Goal: Information Seeking & Learning: Learn about a topic

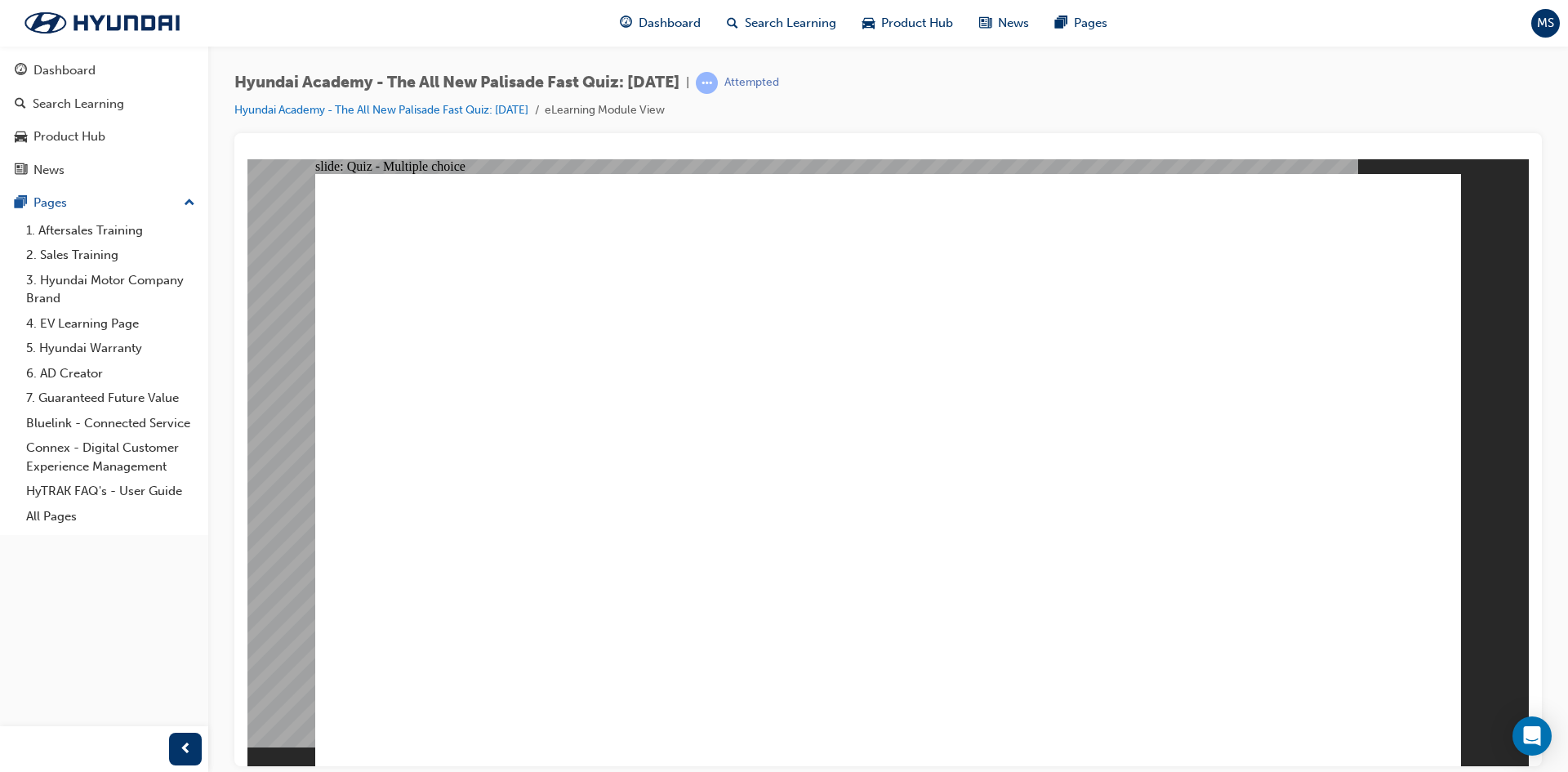
drag, startPoint x: 1222, startPoint y: 497, endPoint x: 1127, endPoint y: 521, distance: 98.0
radio input "true"
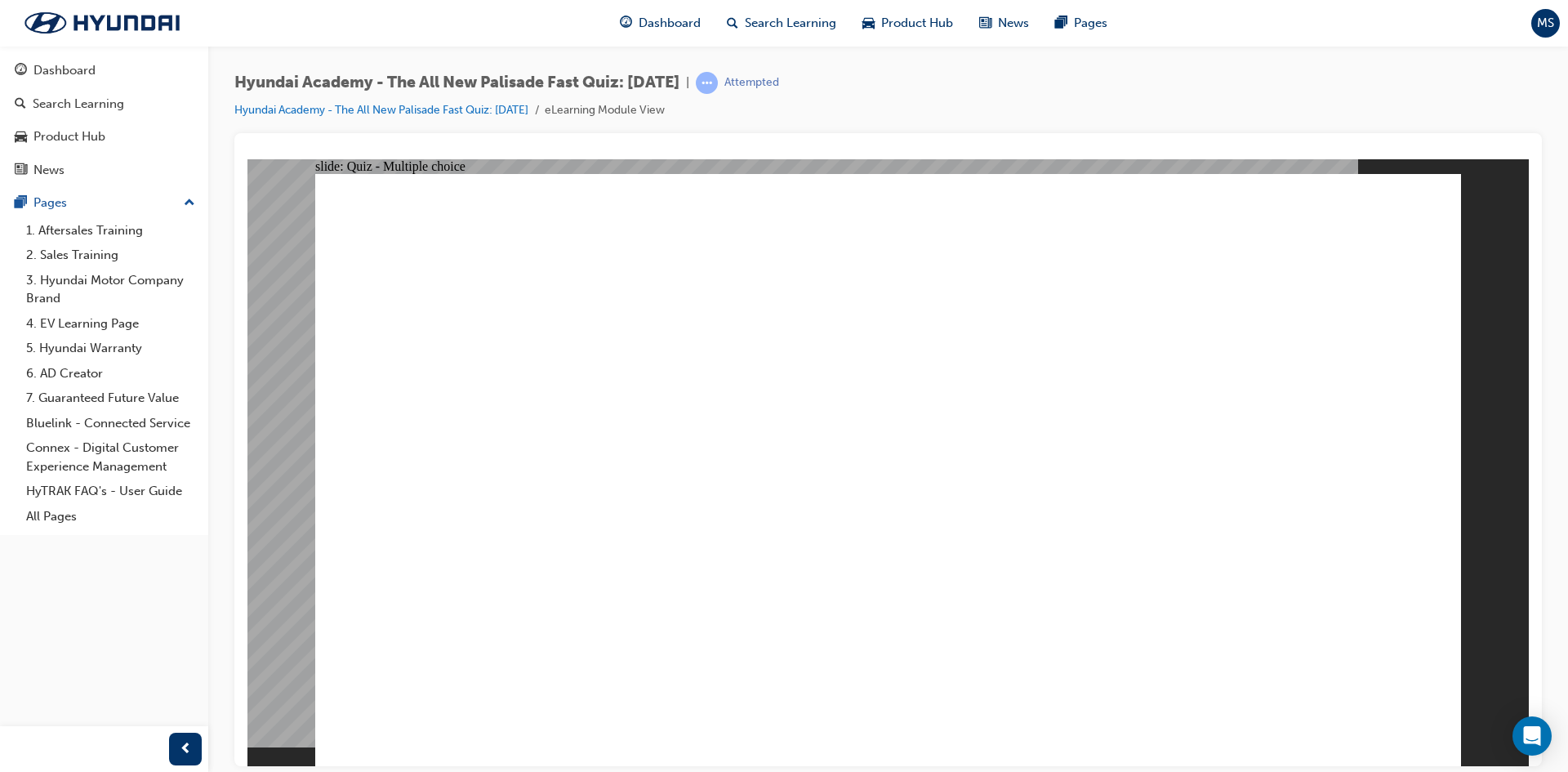
radio input "false"
radio input "true"
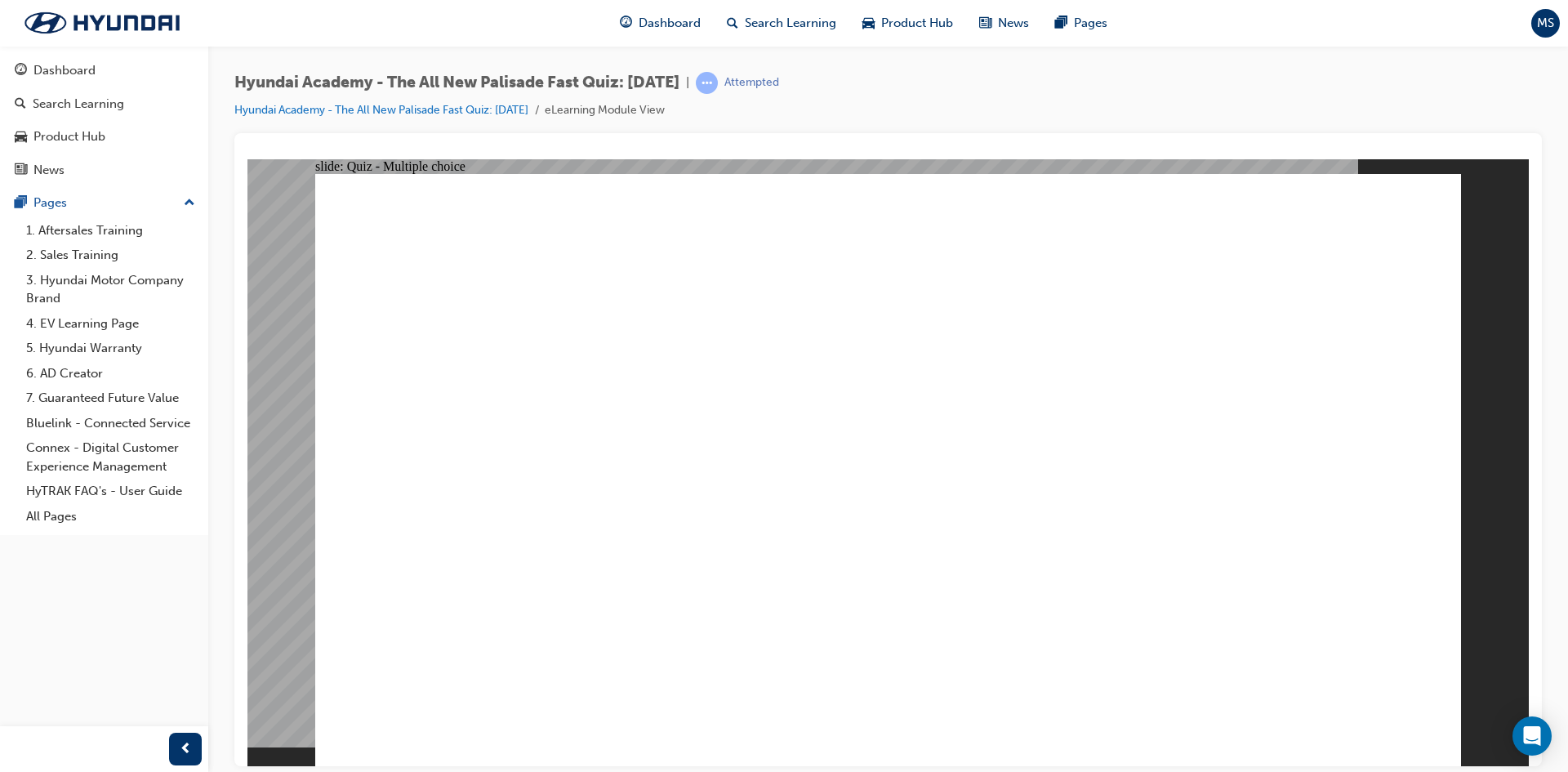
checkbox input "true"
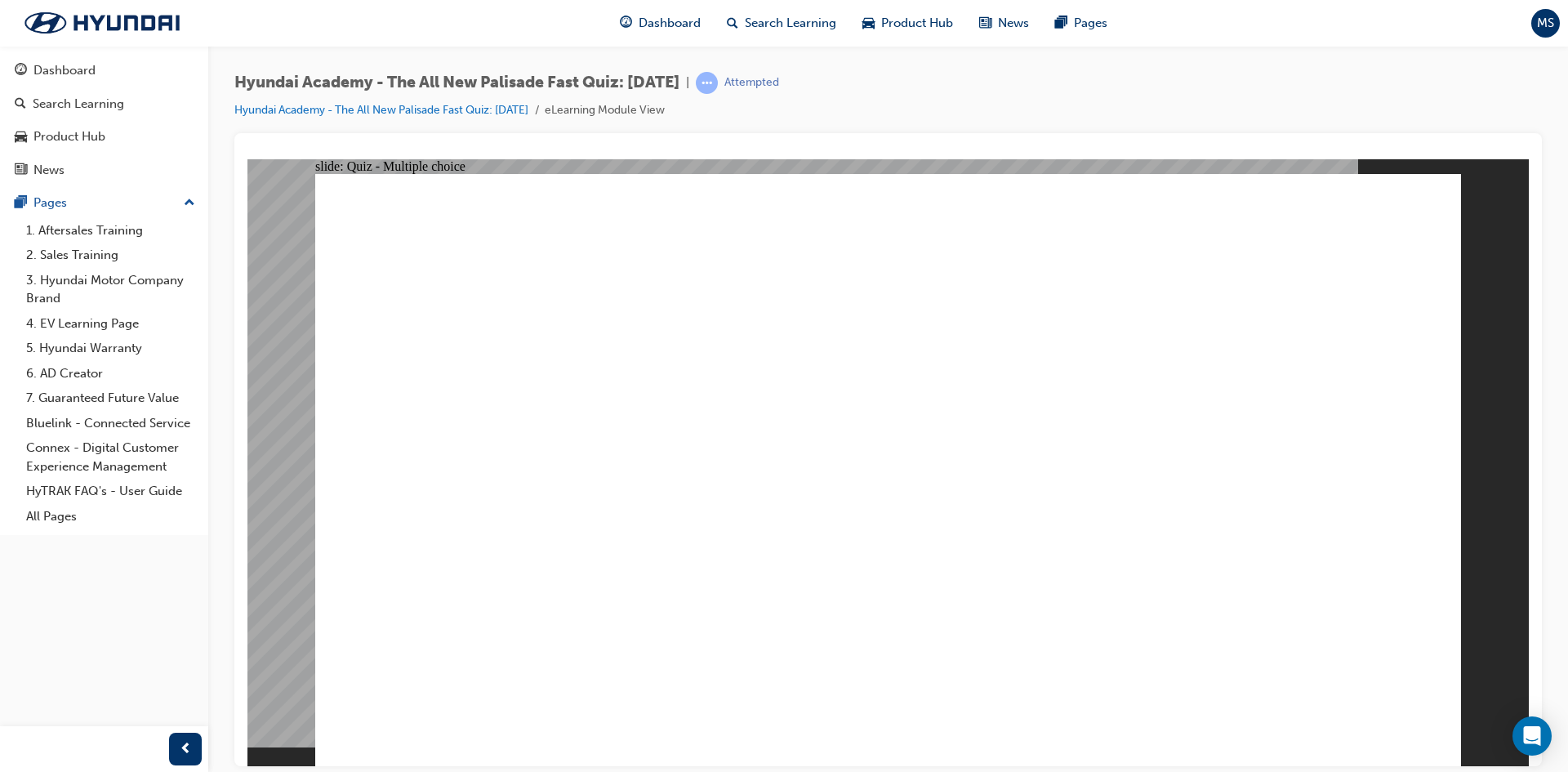
radio input "true"
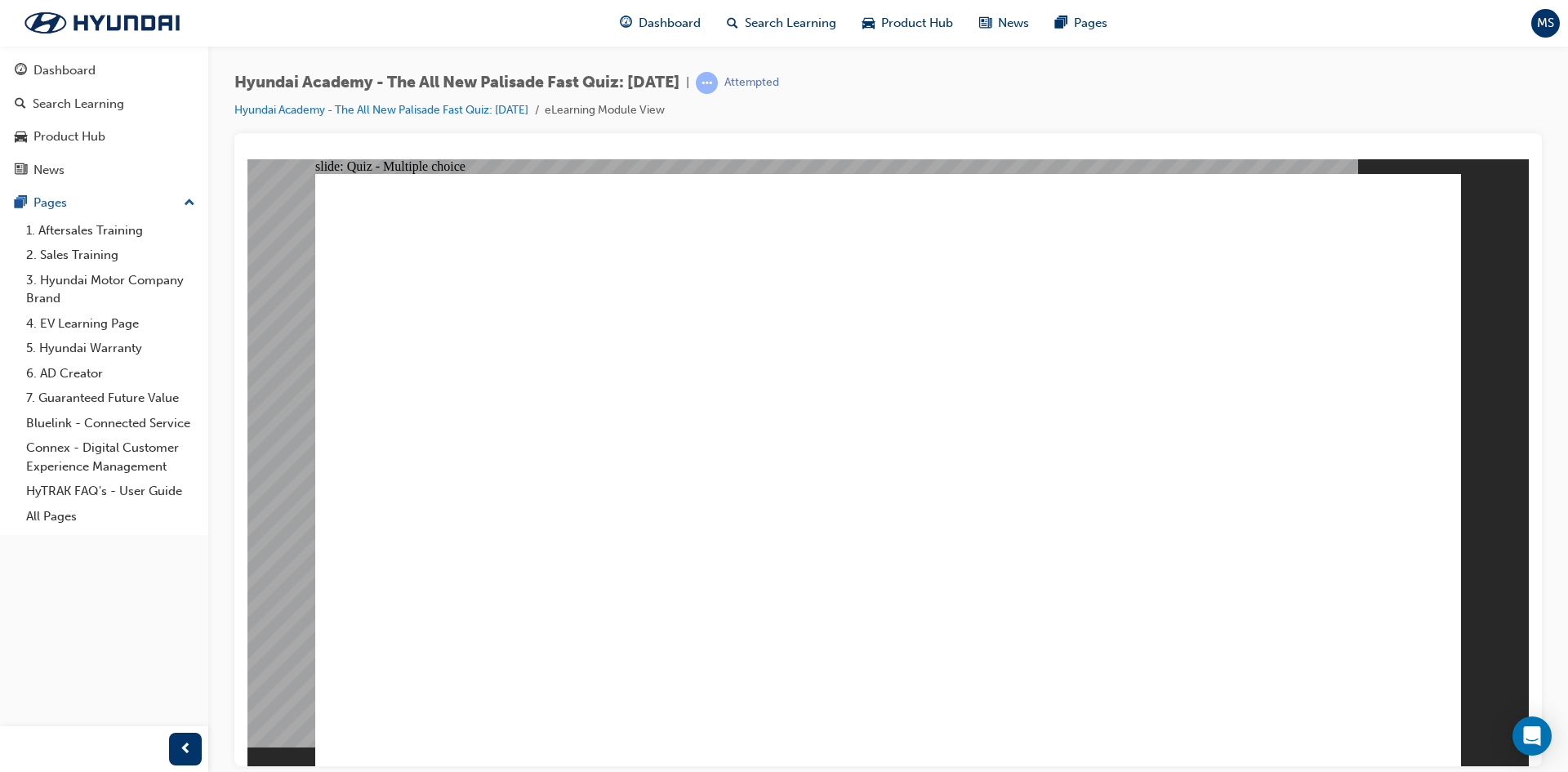
checkbox input "true"
drag, startPoint x: 810, startPoint y: 651, endPoint x: 810, endPoint y: 626, distance: 25.0
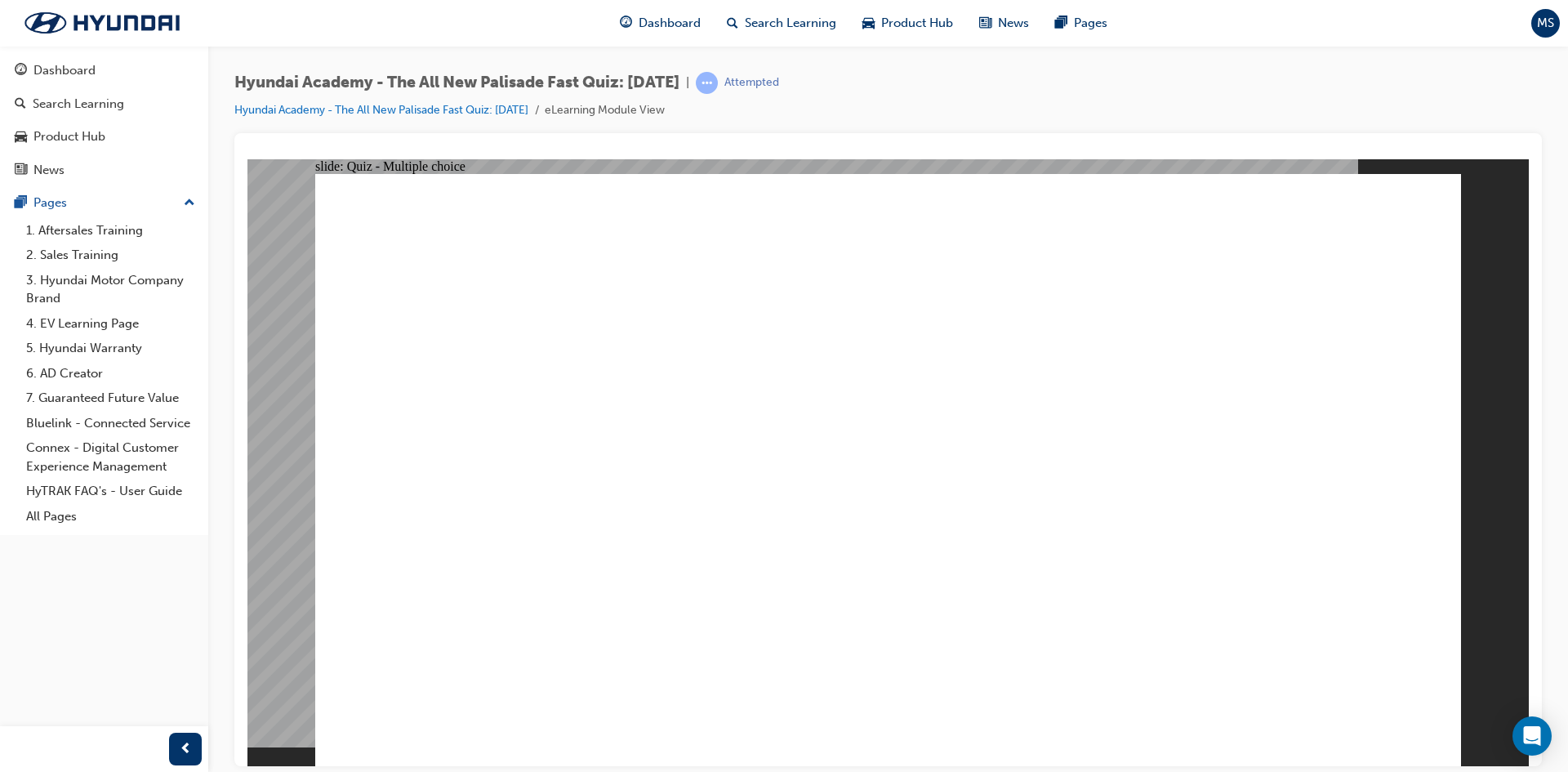
checkbox input "true"
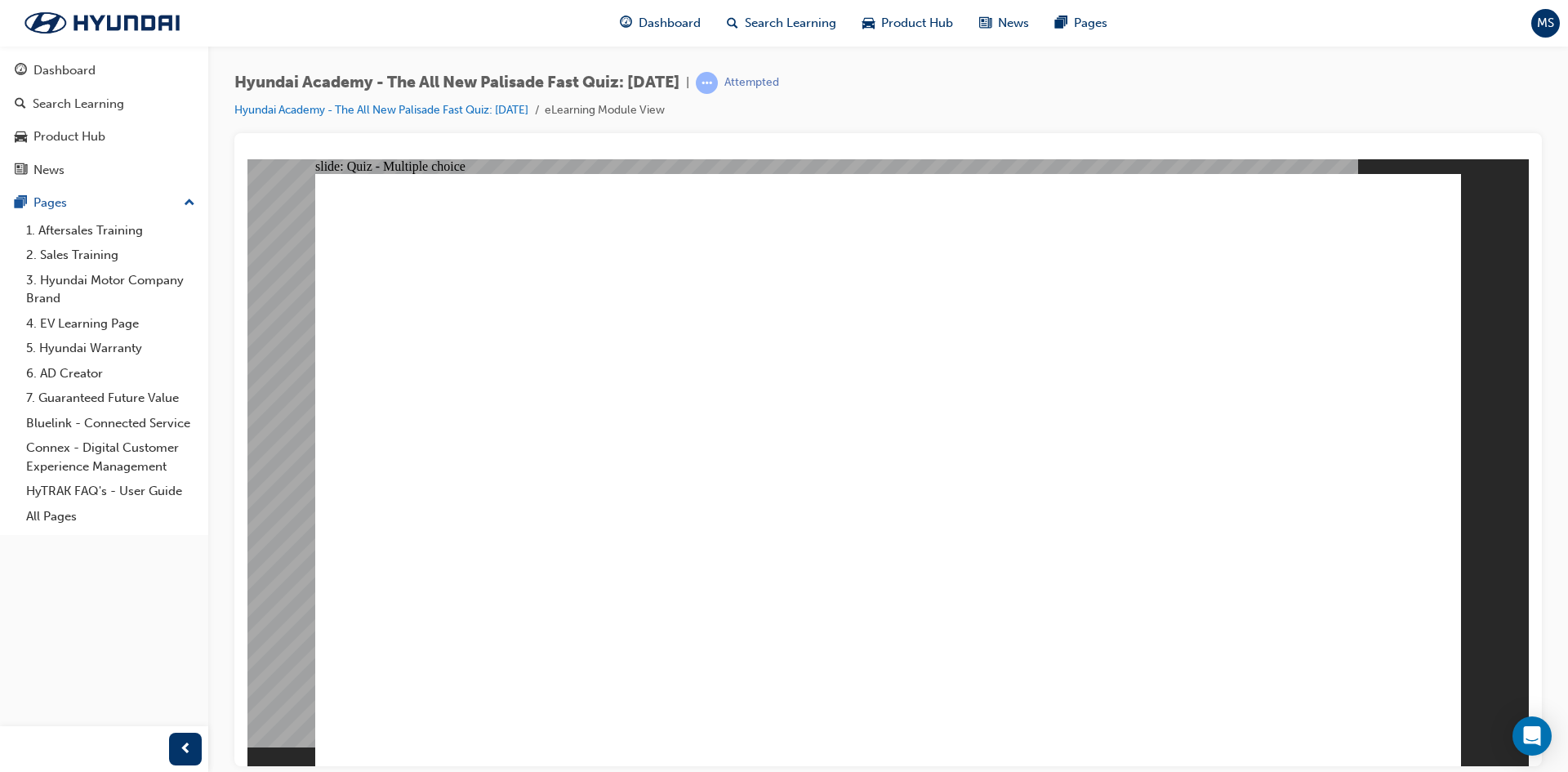
checkbox input "true"
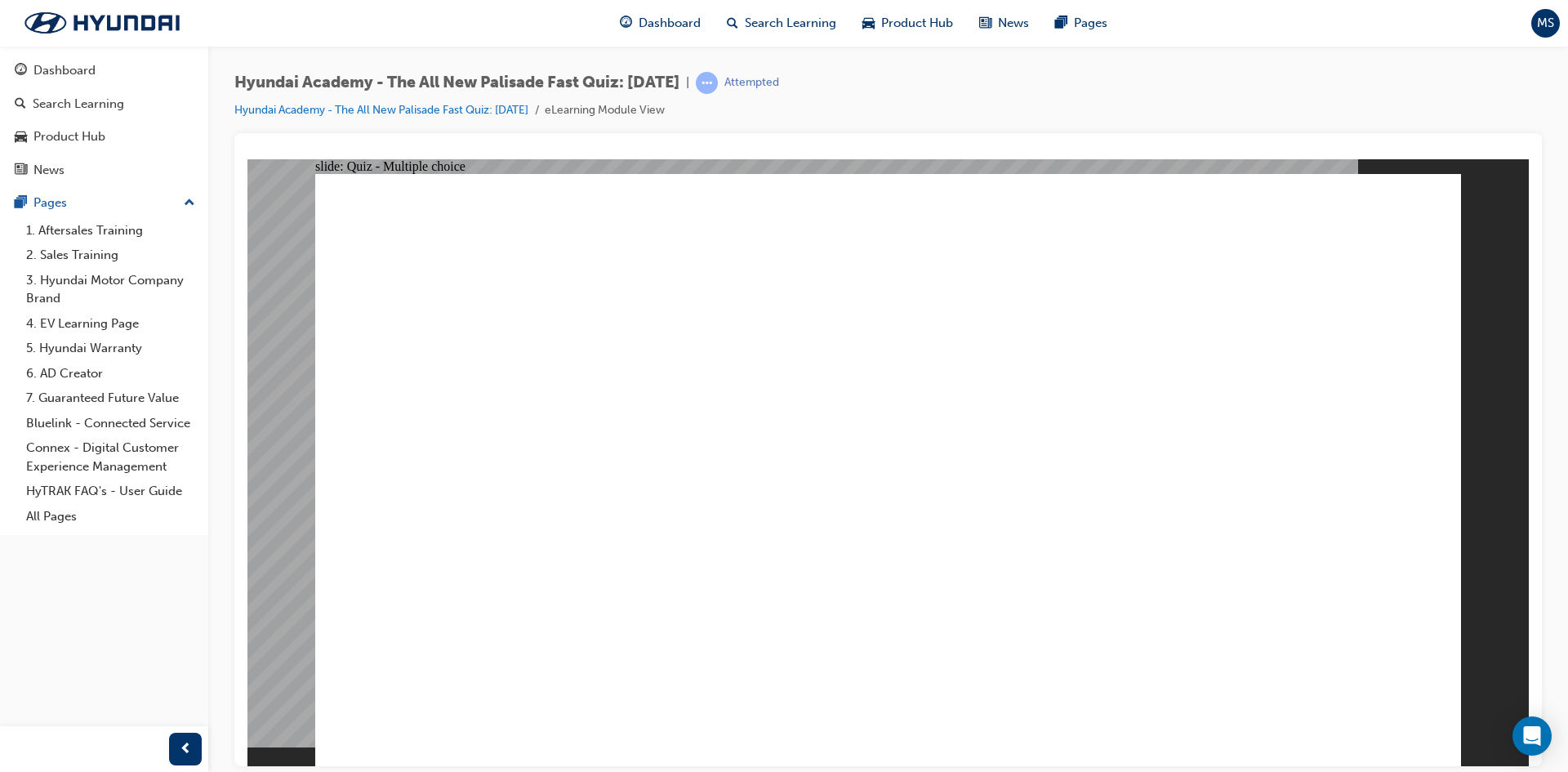
radio input "true"
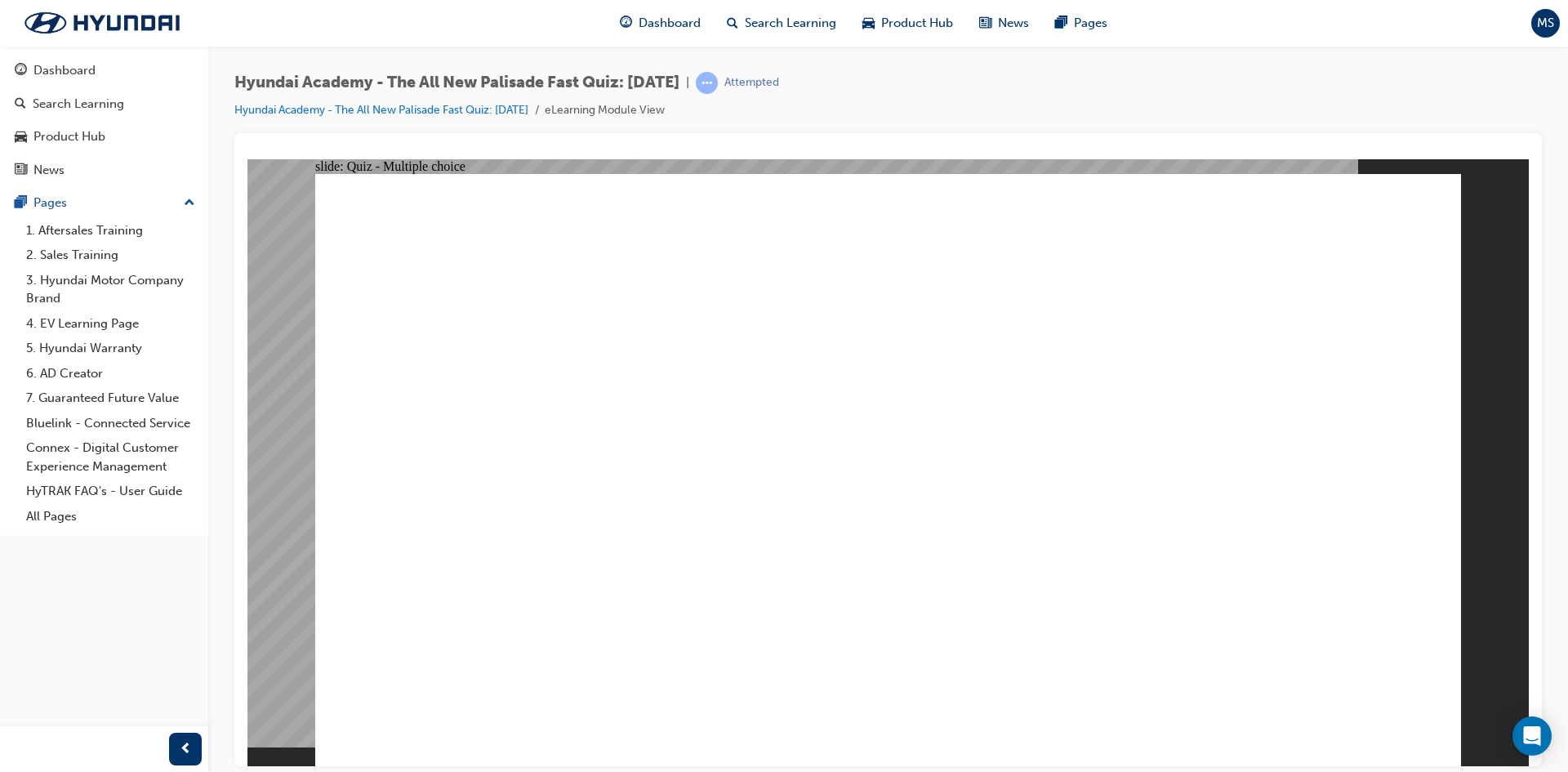
drag, startPoint x: 887, startPoint y: 652, endPoint x: 888, endPoint y: 667, distance: 15.0
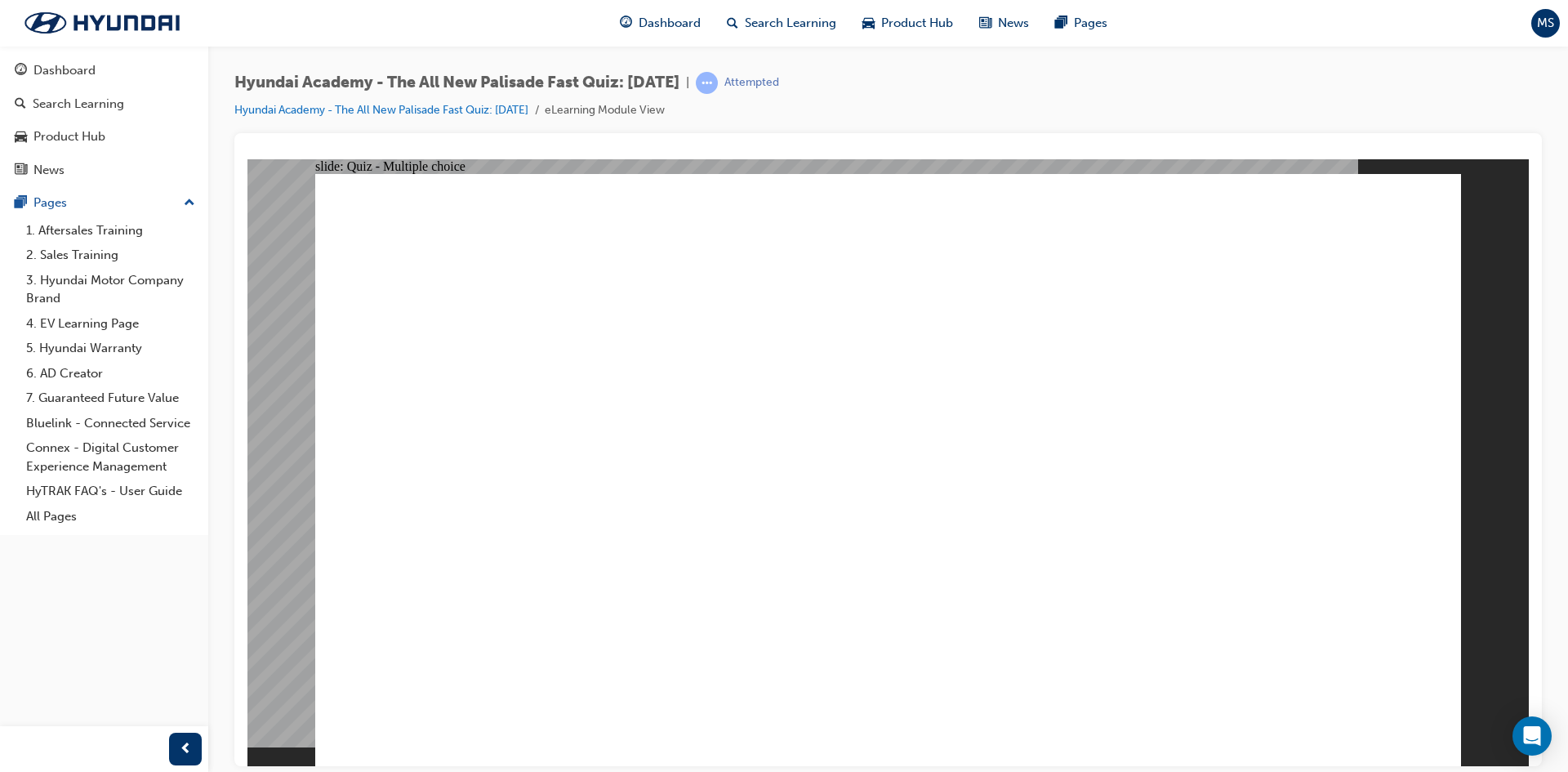
radio input "true"
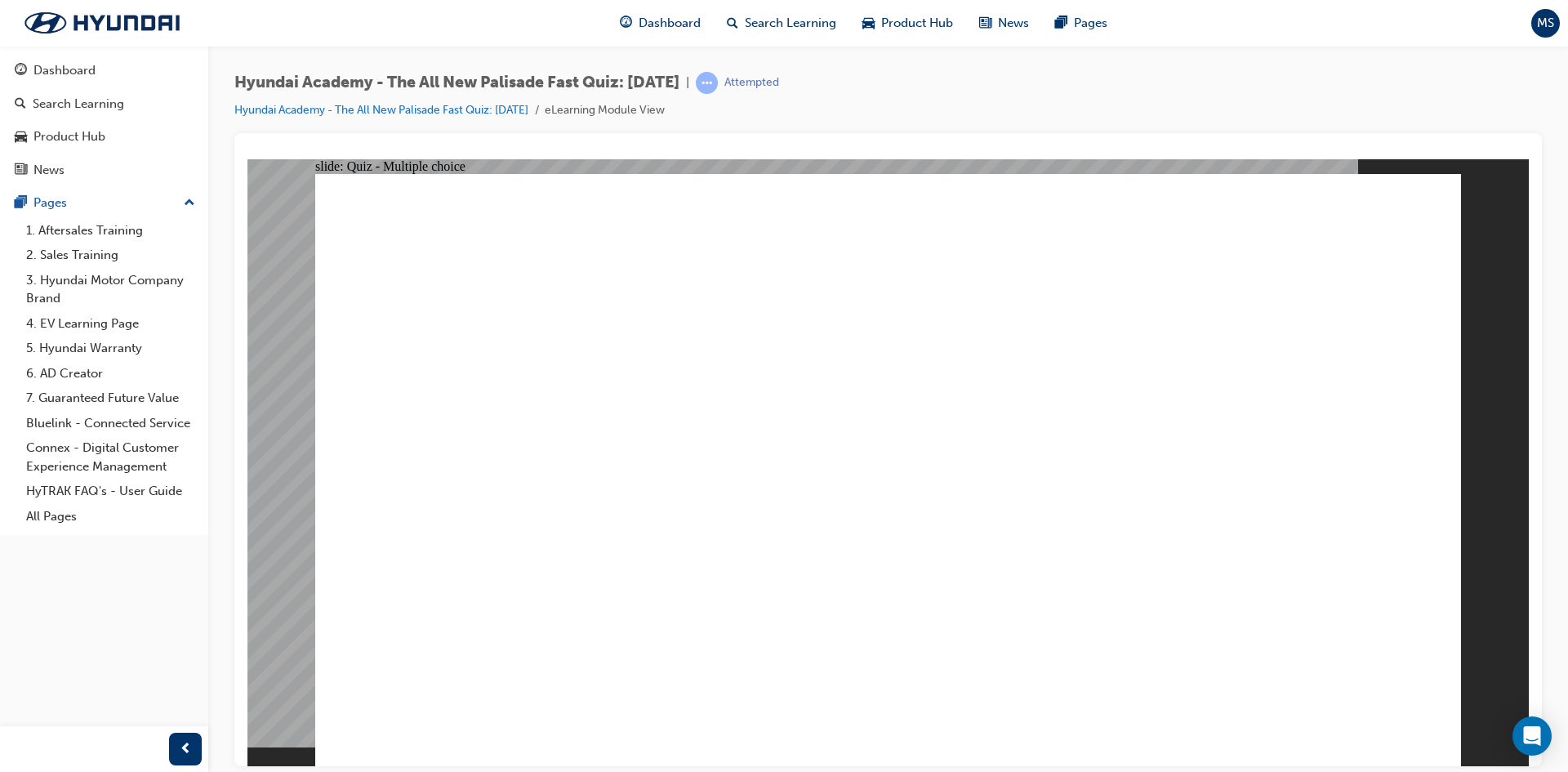
radio input "true"
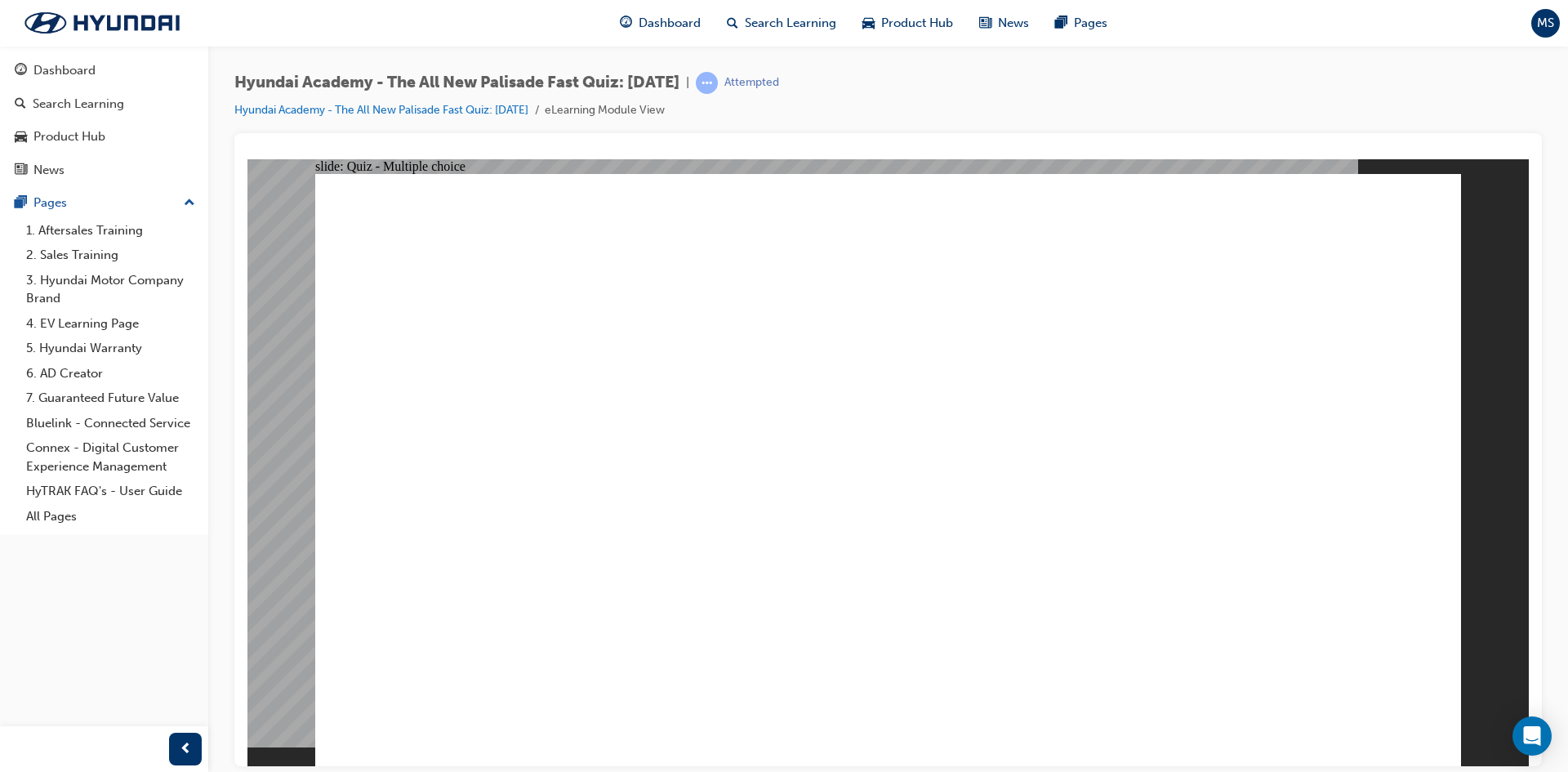
radio input "true"
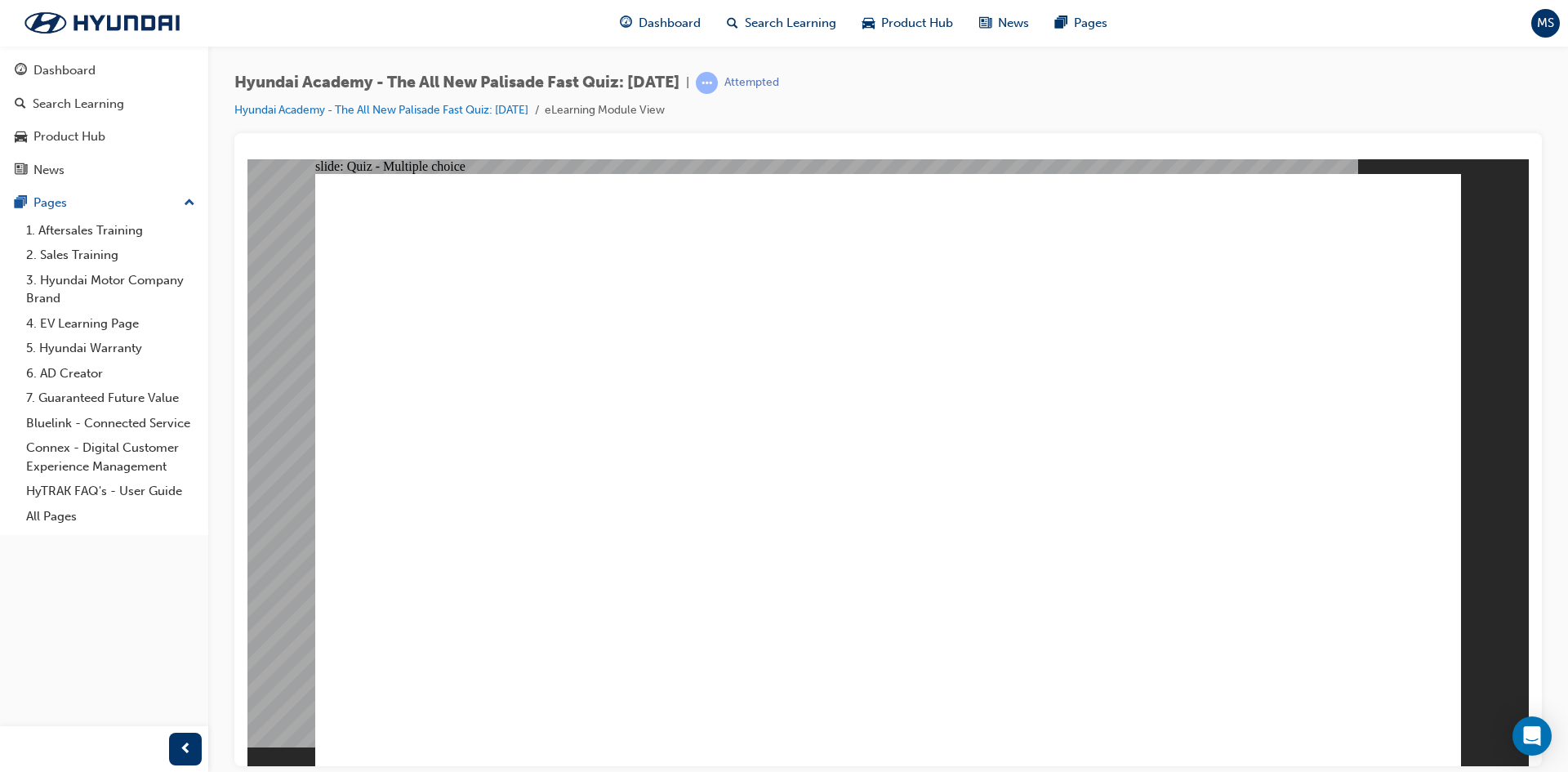
checkbox input "true"
radio input "true"
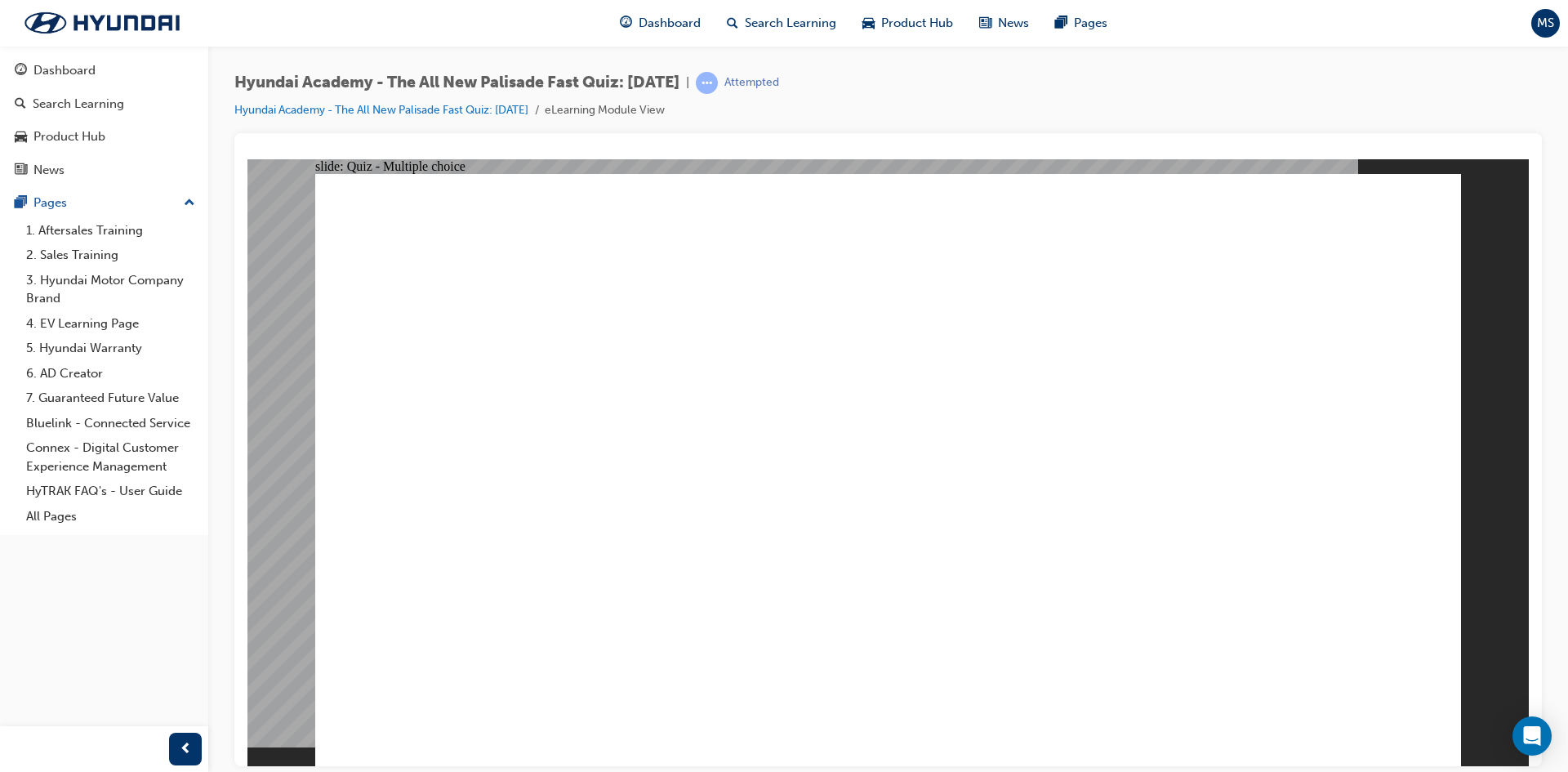
radio input "true"
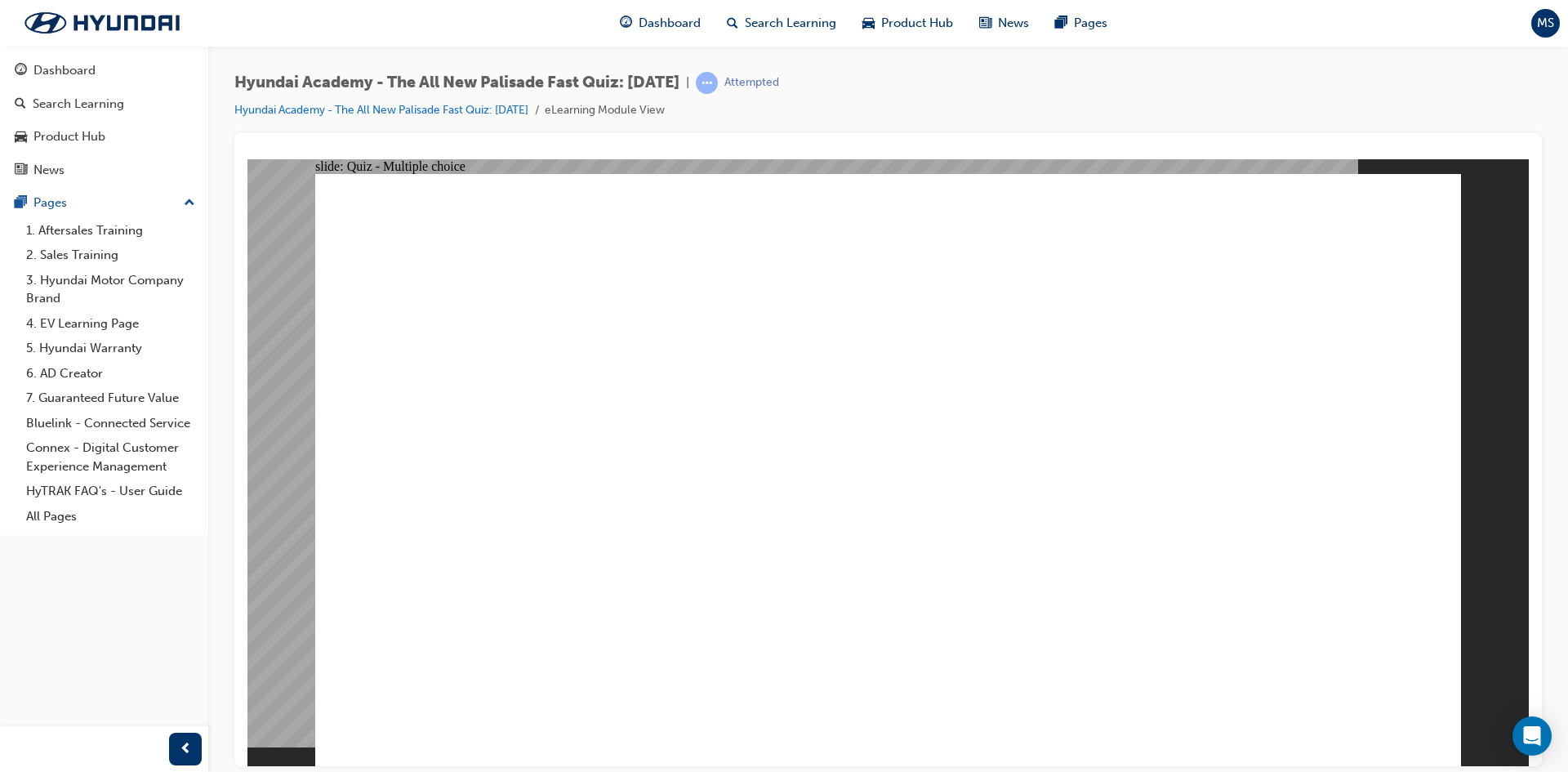
checkbox input "true"
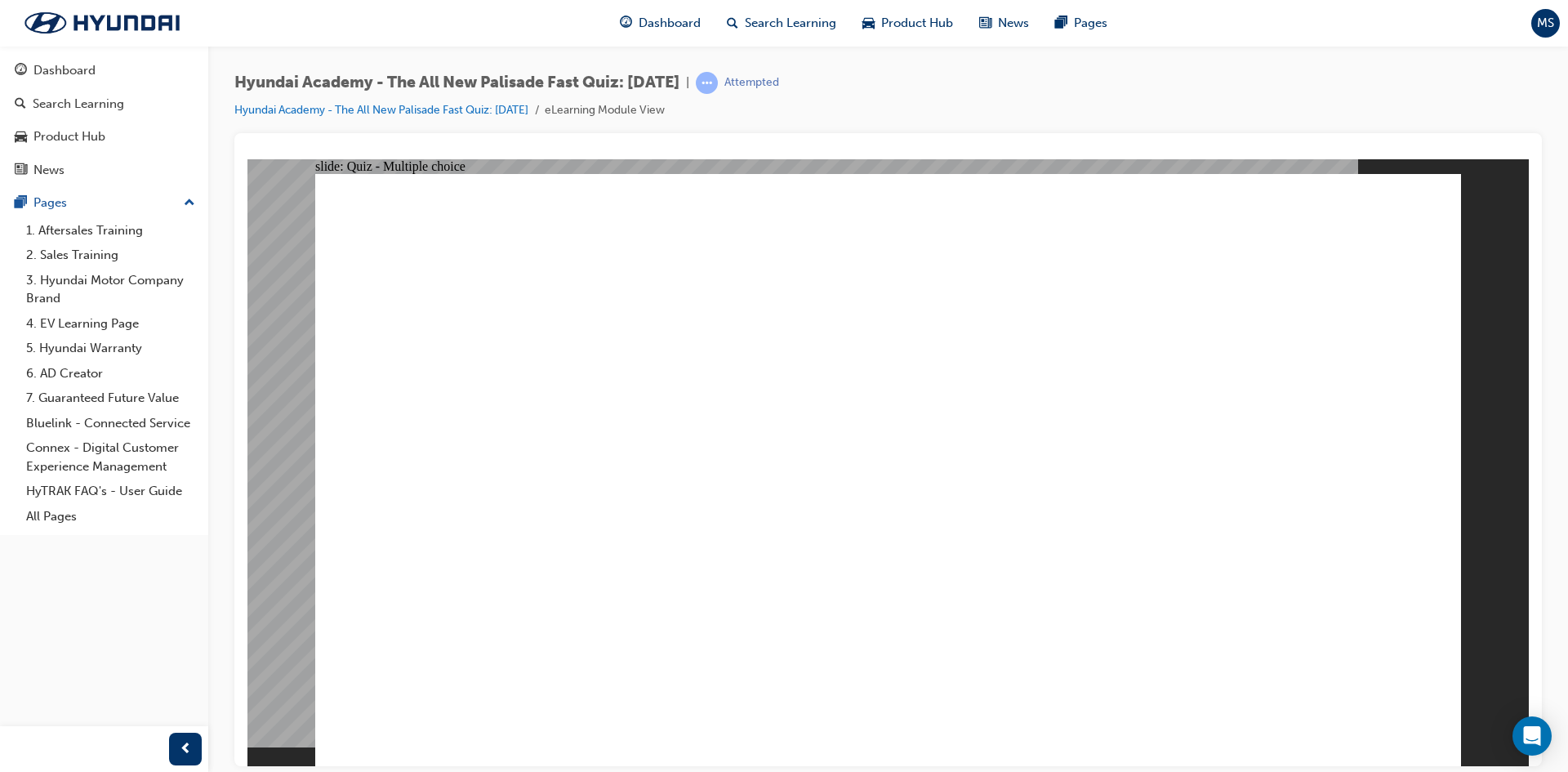
checkbox input "true"
drag, startPoint x: 896, startPoint y: 588, endPoint x: 893, endPoint y: 578, distance: 10.4
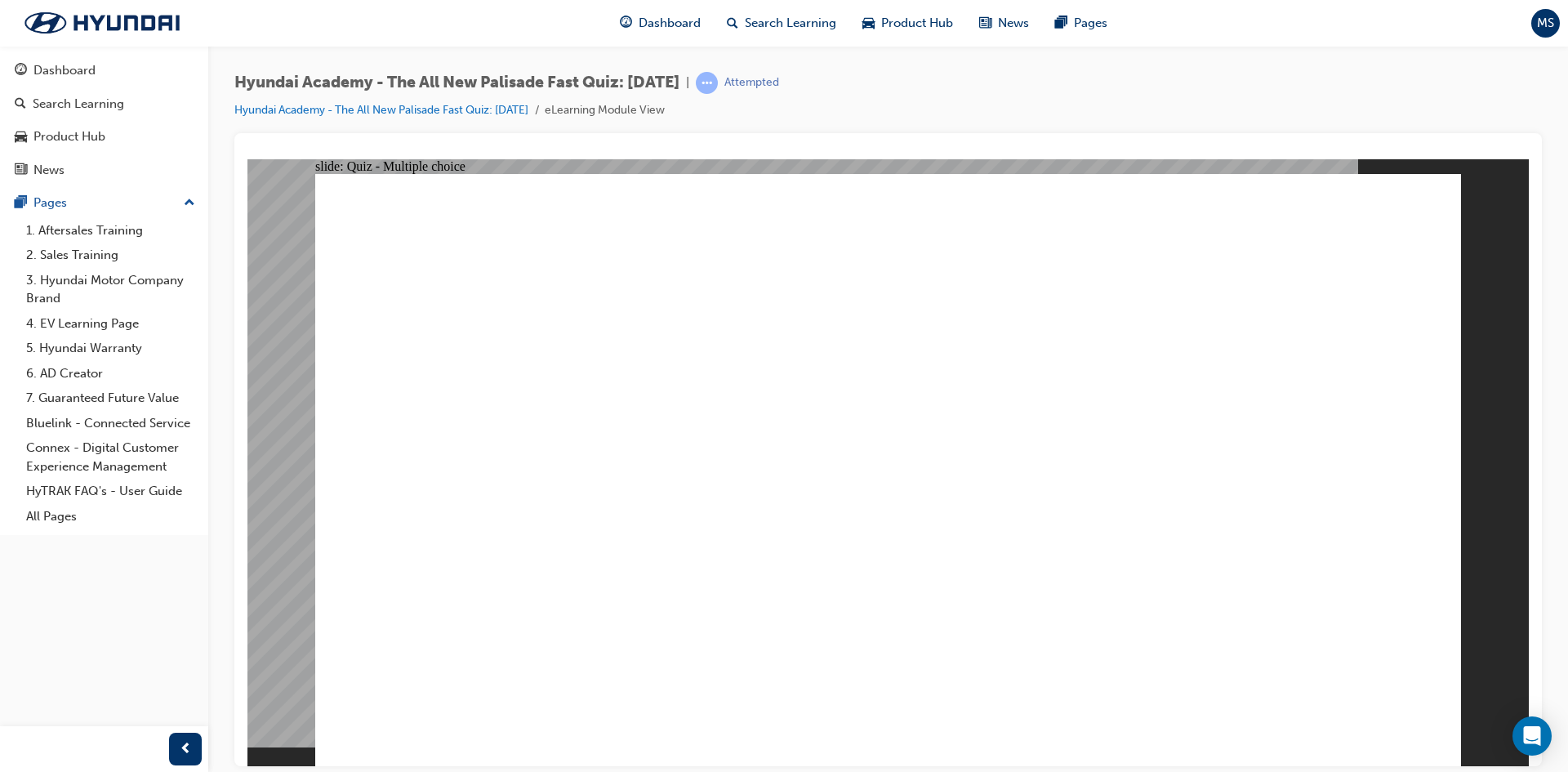
checkbox input "true"
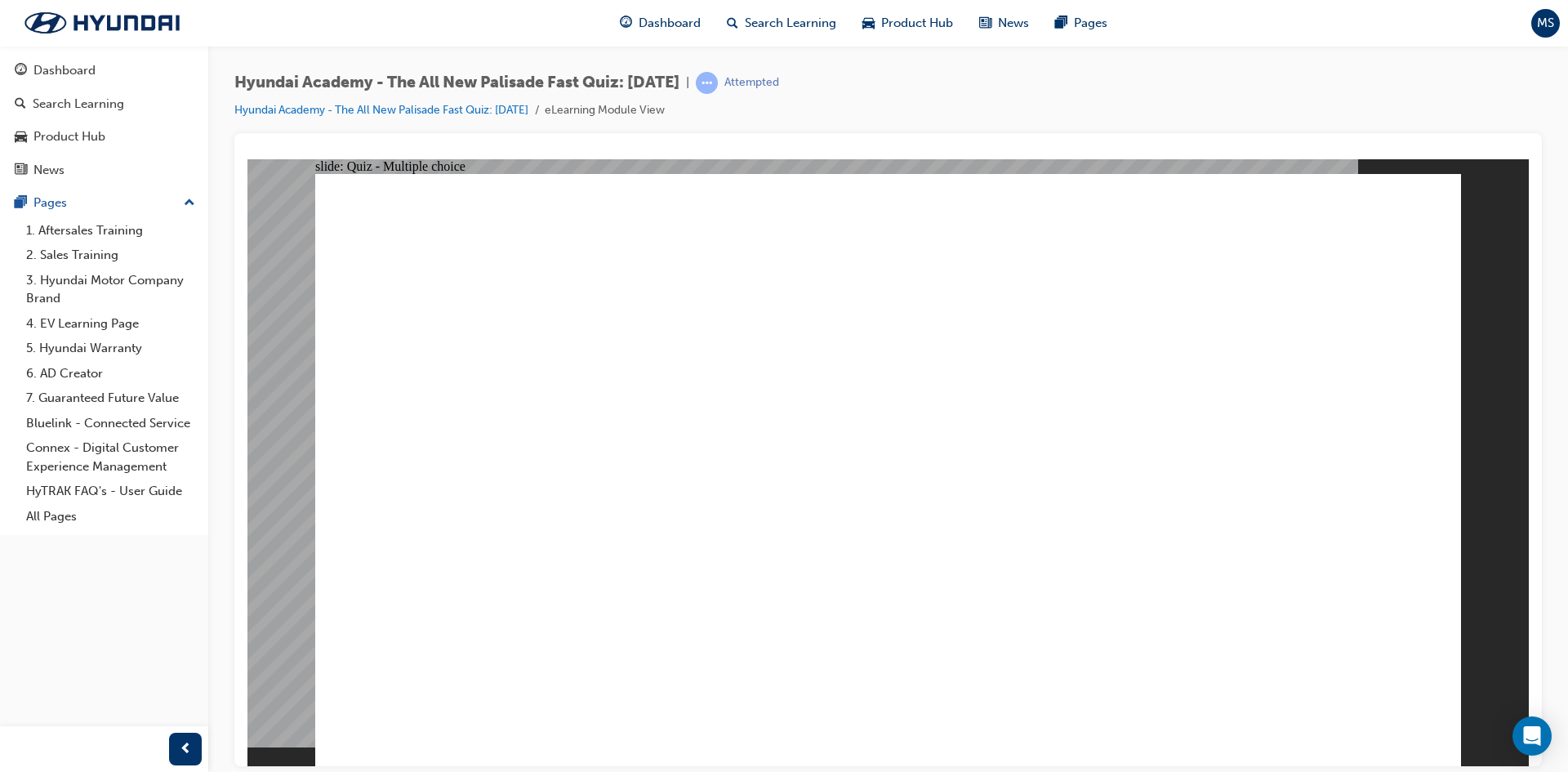
radio input "true"
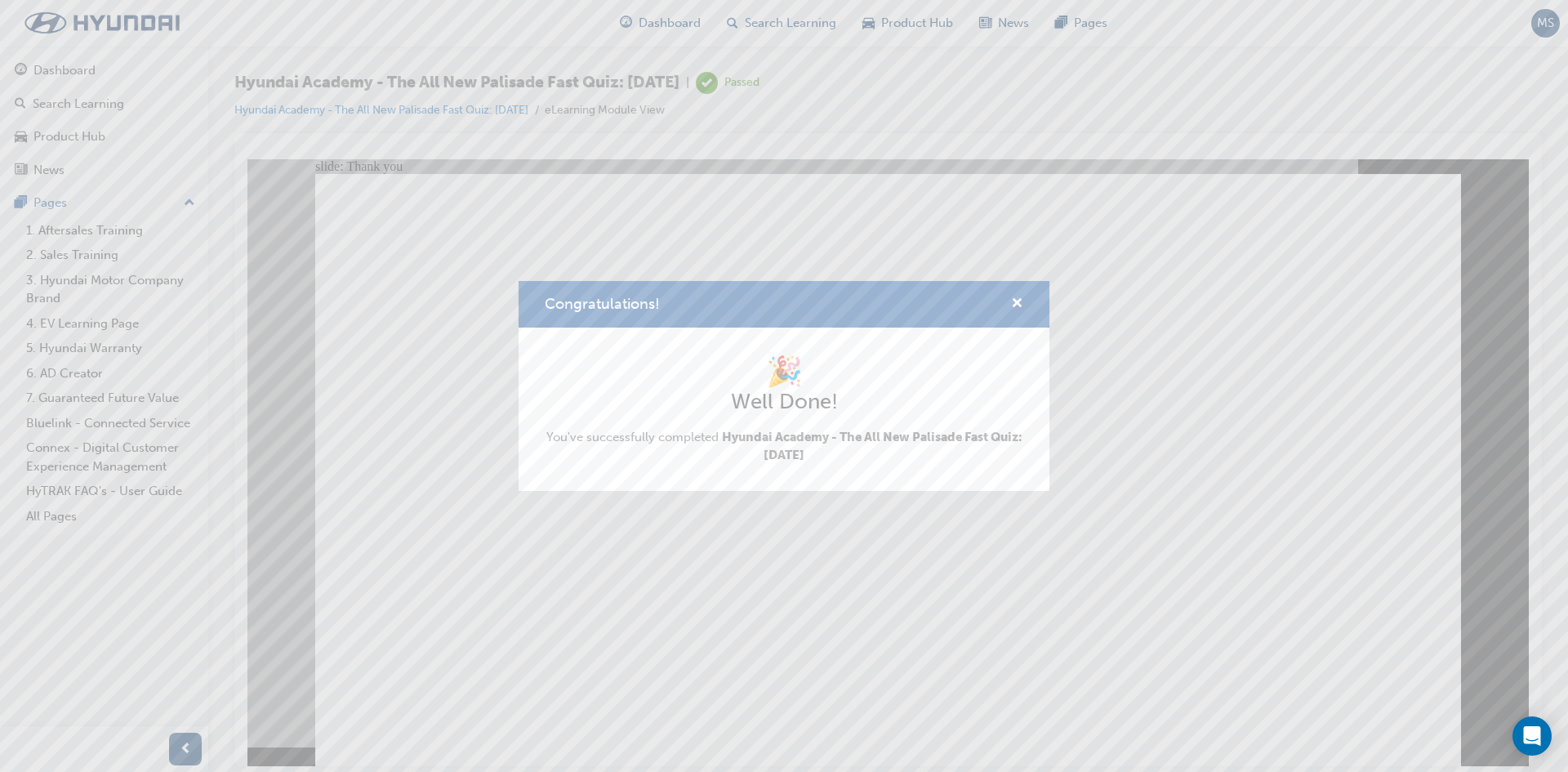
click at [1023, 310] on div "Congratulations!" at bounding box center [784, 305] width 531 height 47
click at [1010, 292] on div "Congratulations!" at bounding box center [784, 305] width 531 height 47
click at [1016, 306] on span "cross-icon" at bounding box center [1018, 305] width 13 height 15
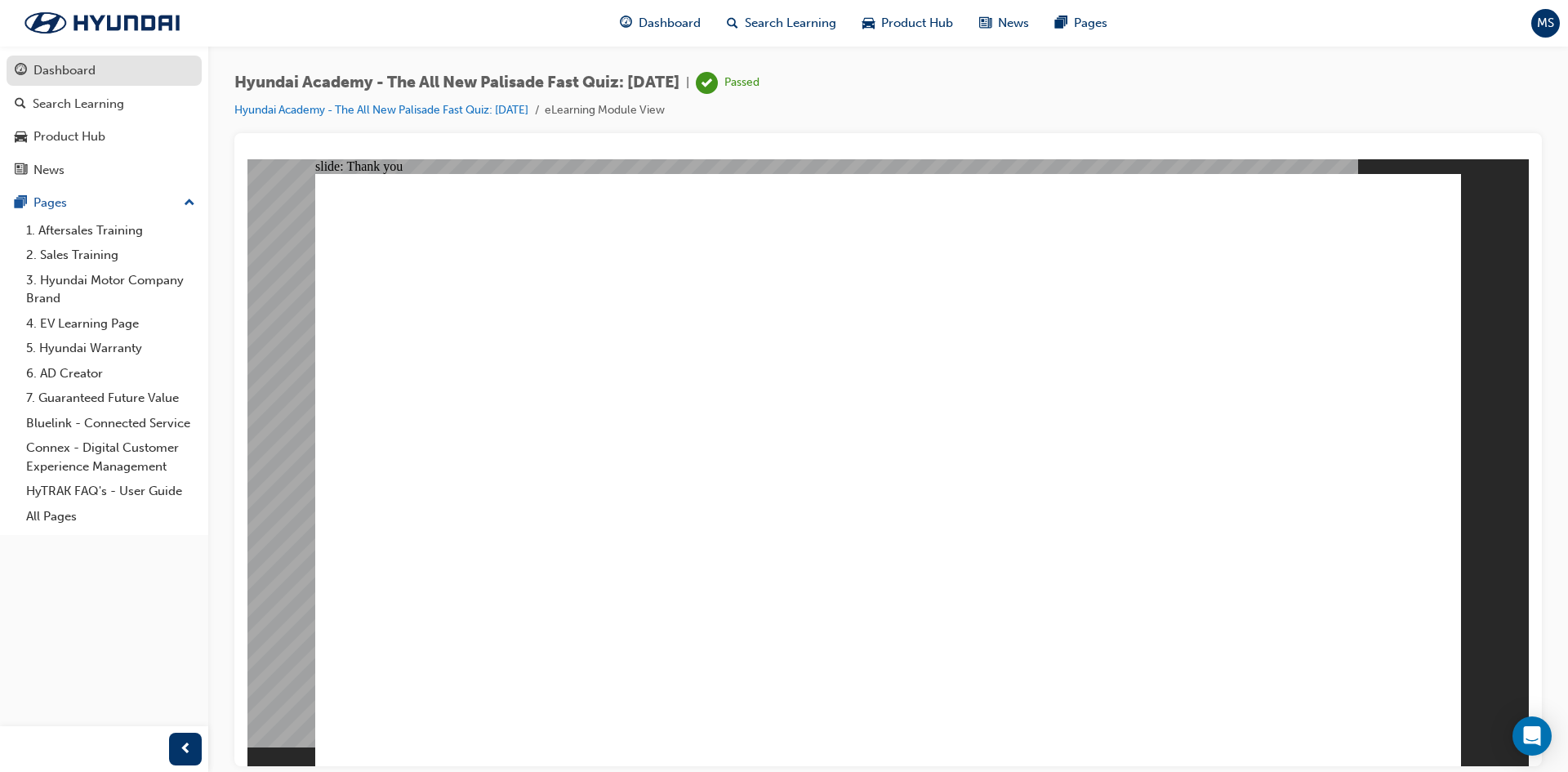
click at [59, 62] on div "Dashboard" at bounding box center [64, 71] width 62 height 19
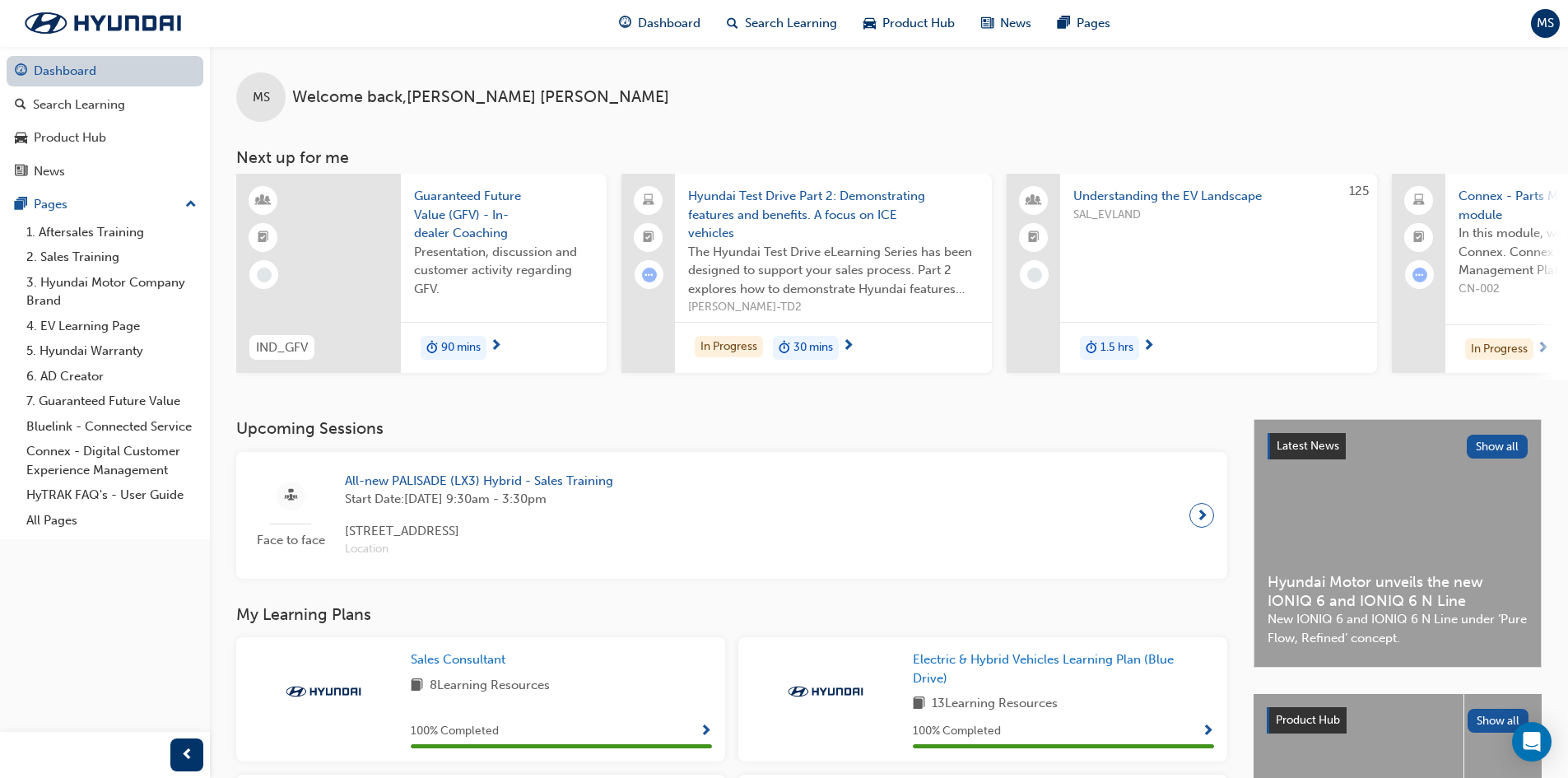
click at [78, 67] on link "Dashboard" at bounding box center [105, 71] width 196 height 31
